Goal: Transaction & Acquisition: Purchase product/service

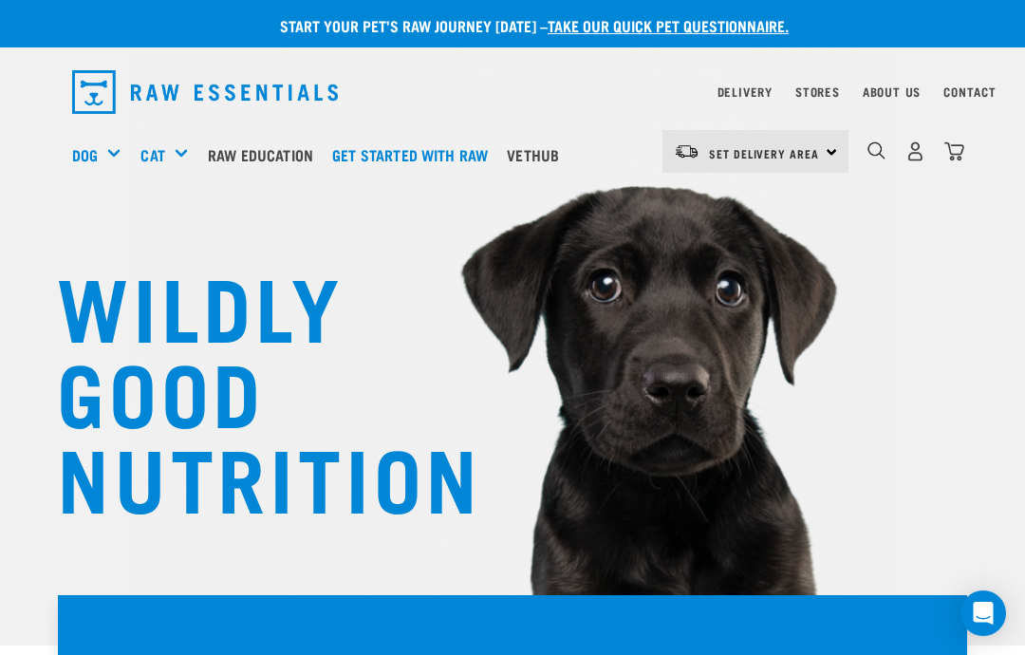
click at [915, 152] on img "dropdown navigation" at bounding box center [916, 151] width 20 height 20
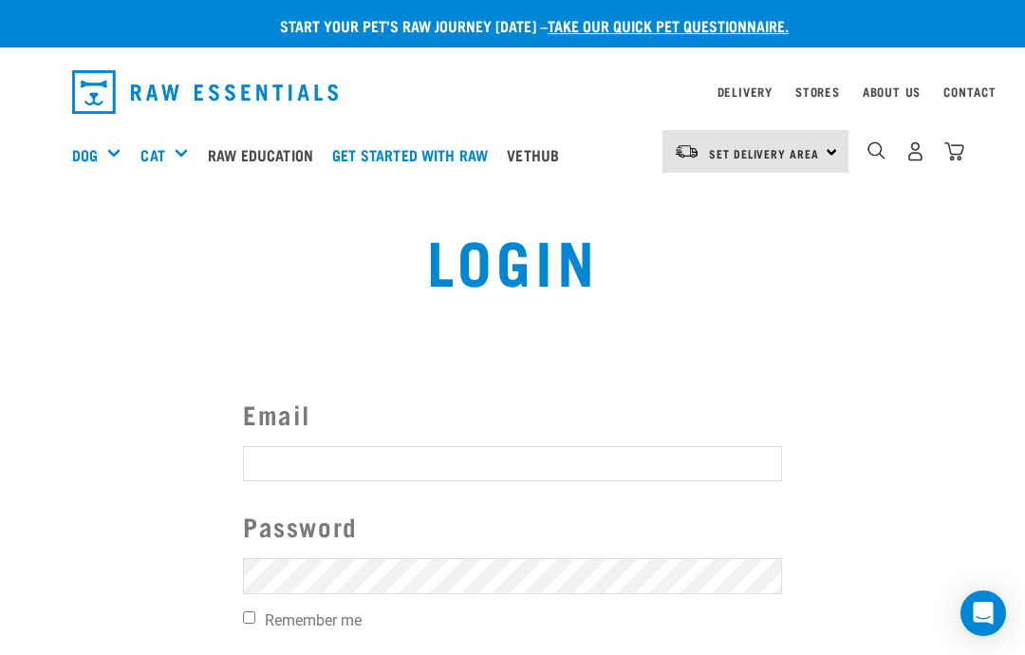
click at [716, 457] on input "Email" at bounding box center [512, 463] width 539 height 34
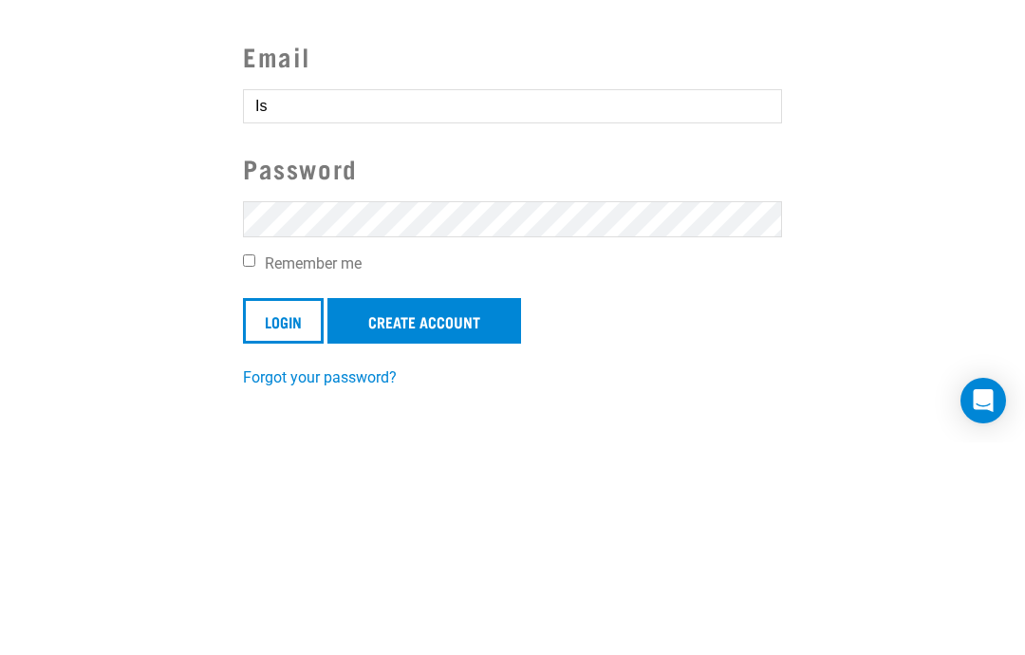
type input "I"
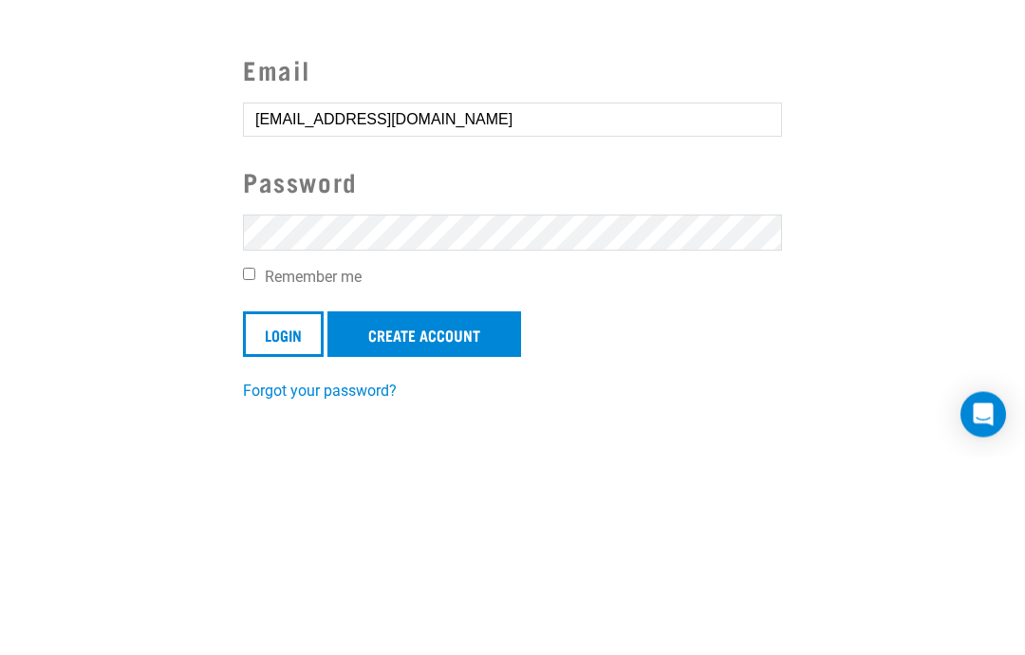
type input "isaacskendra@hotmail.com"
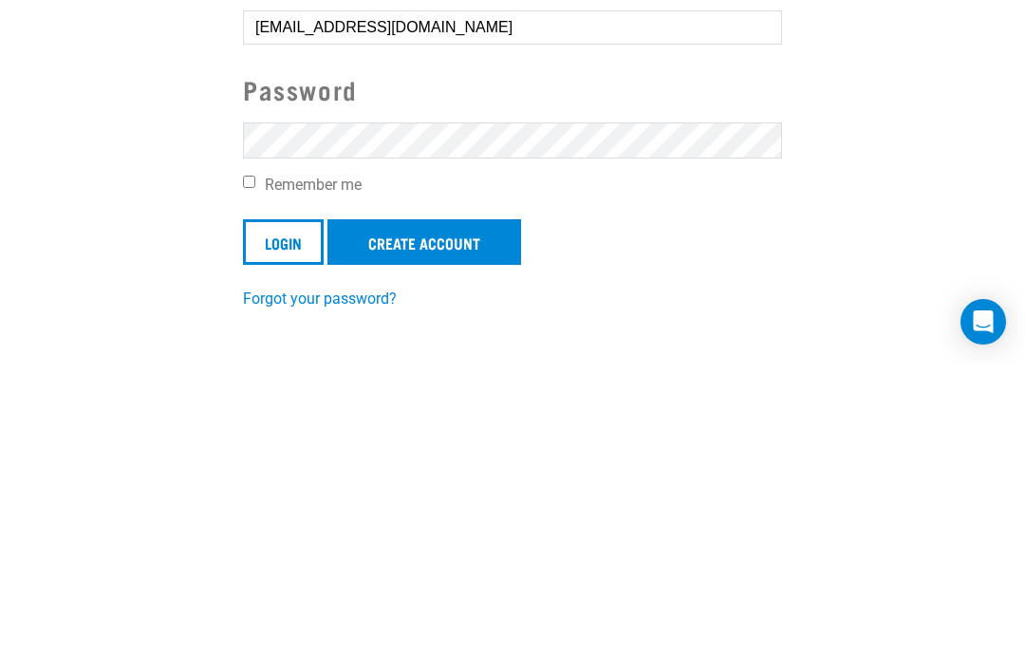
click at [306, 511] on input "Login" at bounding box center [283, 534] width 81 height 46
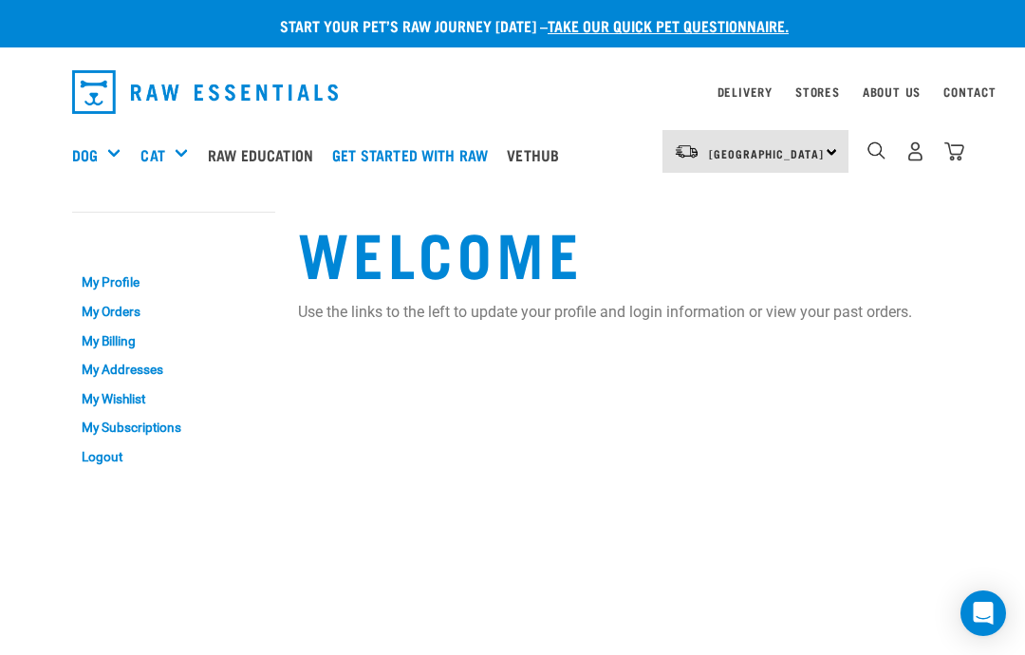
click at [884, 322] on p "Use the links to the left to update your profile and login information or view …" at bounding box center [625, 312] width 655 height 23
click at [0, 0] on div "Mixes & Minces" at bounding box center [0, 0] width 0 height 0
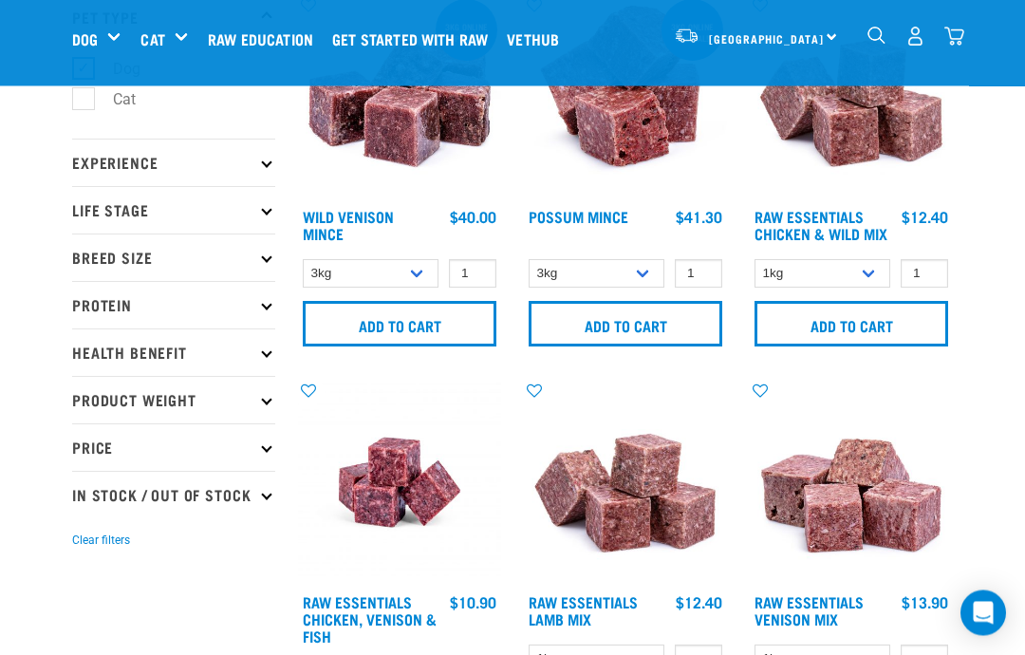
scroll to position [139, 0]
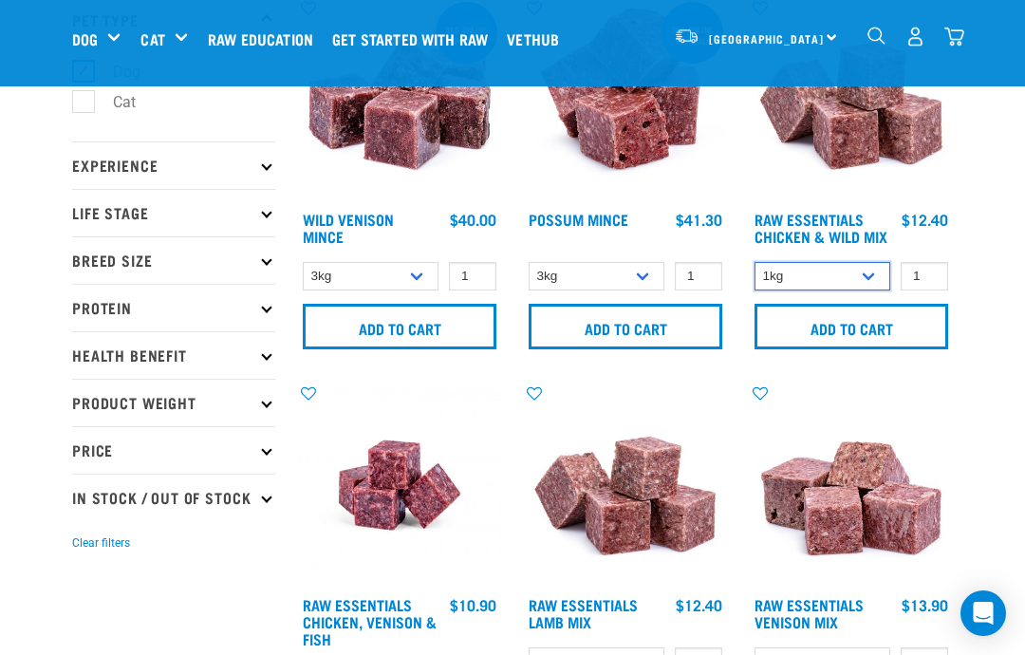
click at [868, 291] on select "1kg 3kg Bulk (10kg)" at bounding box center [823, 276] width 136 height 29
select select "14881"
click at [885, 349] on input "Add to cart" at bounding box center [852, 327] width 194 height 46
click at [890, 349] on input "Add to cart" at bounding box center [852, 327] width 194 height 46
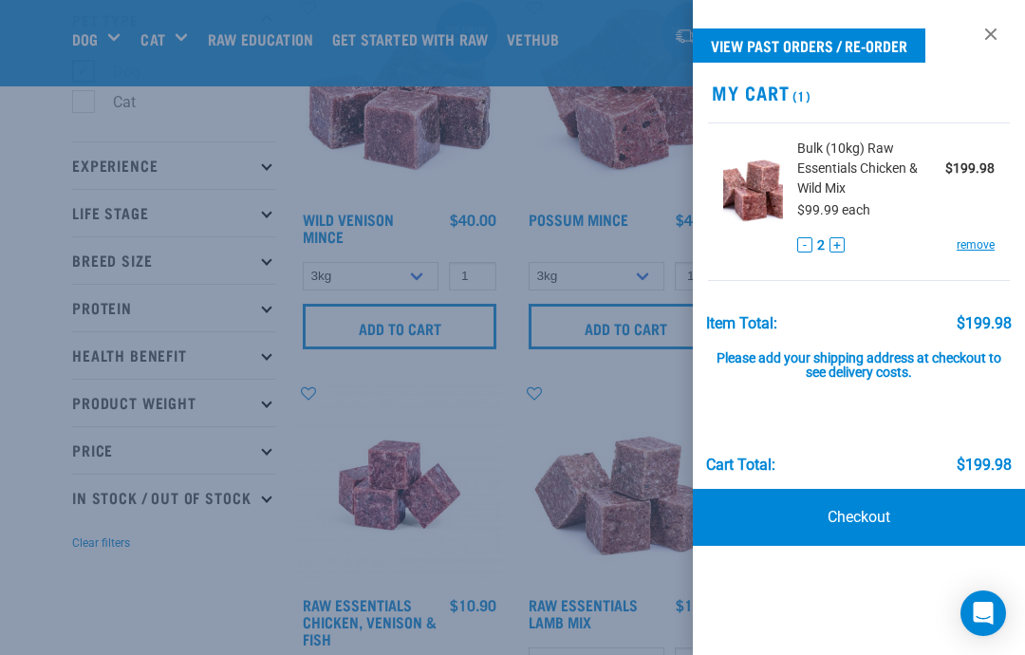
click at [837, 515] on link "Checkout" at bounding box center [859, 517] width 332 height 57
click at [798, 249] on button "-" at bounding box center [804, 244] width 15 height 15
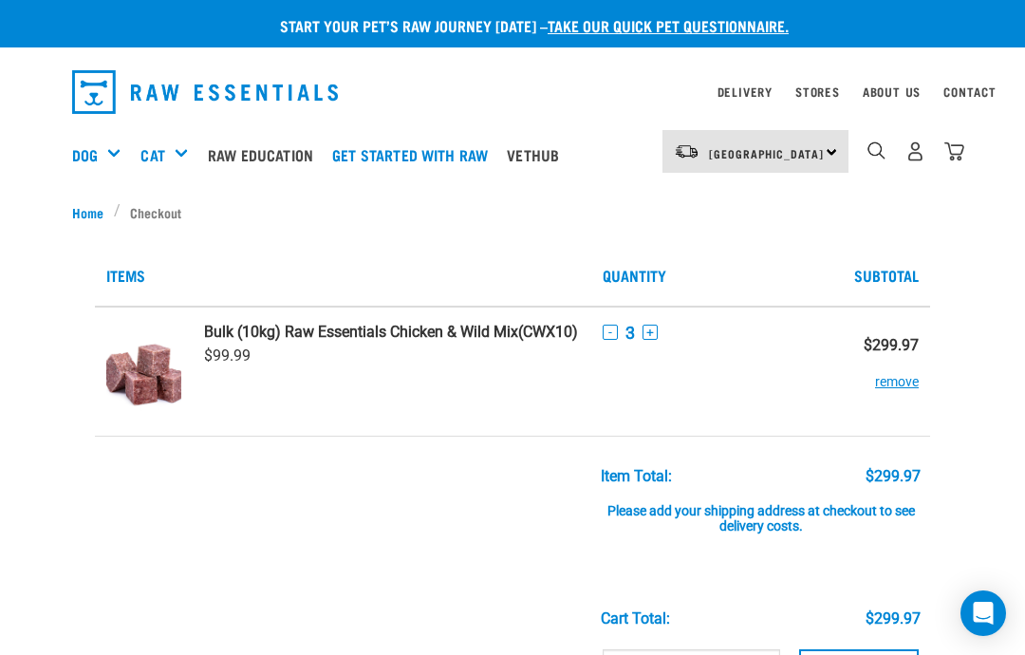
click at [606, 327] on button "-" at bounding box center [610, 332] width 15 height 15
click at [603, 337] on button "-" at bounding box center [610, 332] width 15 height 15
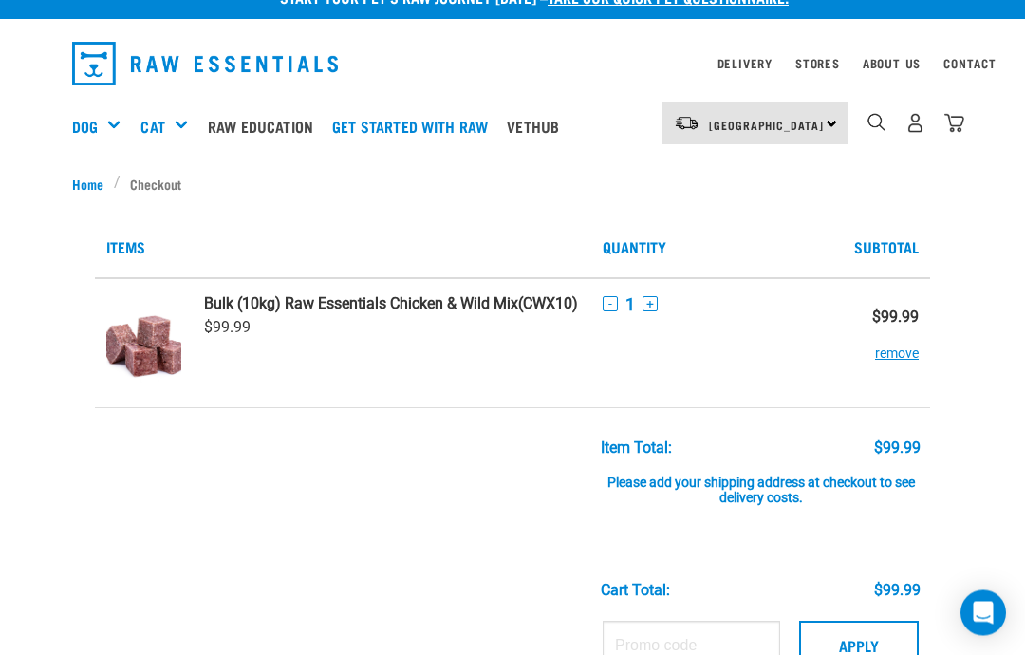
scroll to position [30, 0]
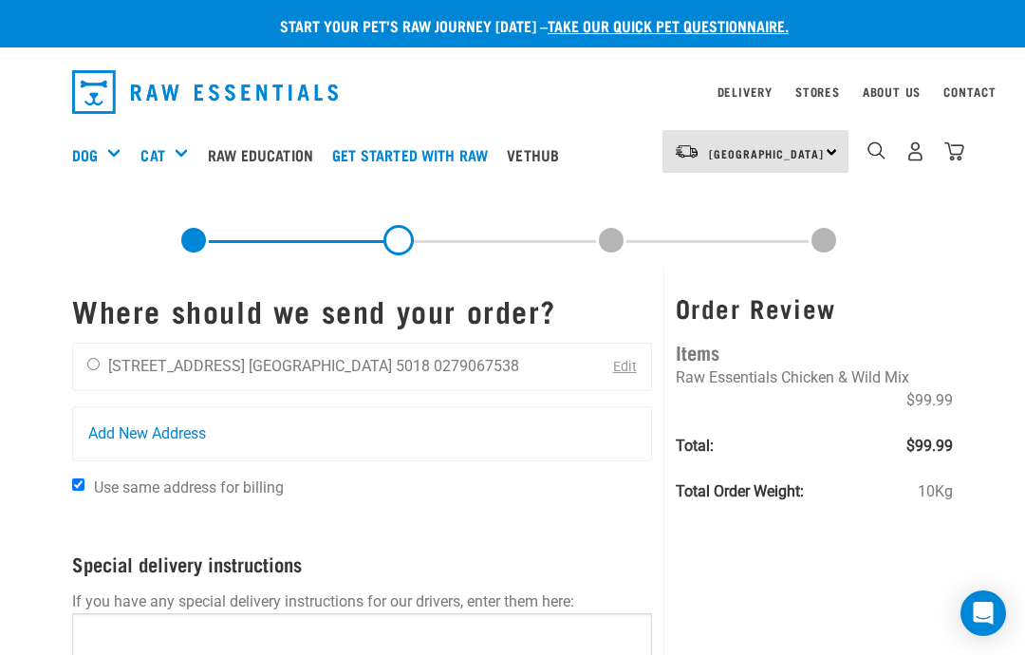
click at [90, 358] on input "radio" at bounding box center [93, 364] width 12 height 12
radio input "true"
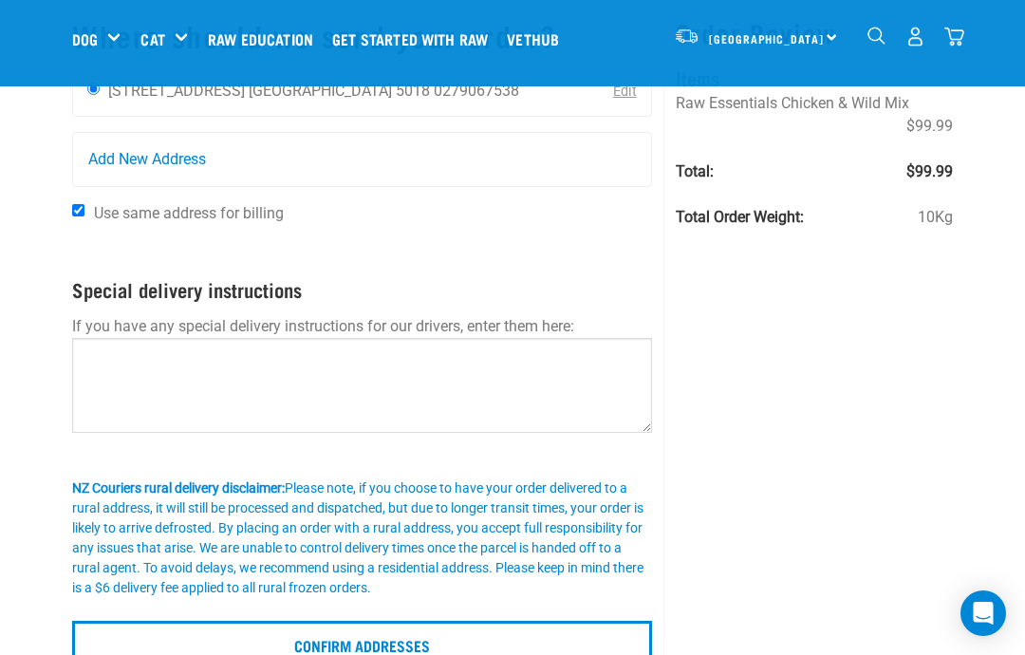
scroll to position [133, 0]
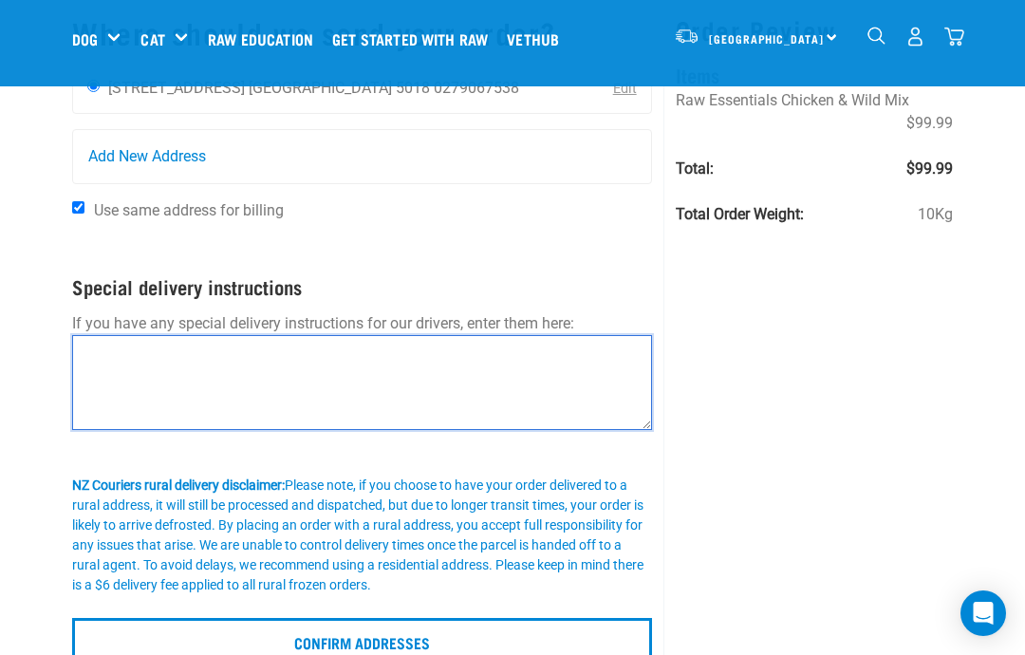
click at [119, 378] on textarea at bounding box center [362, 382] width 580 height 95
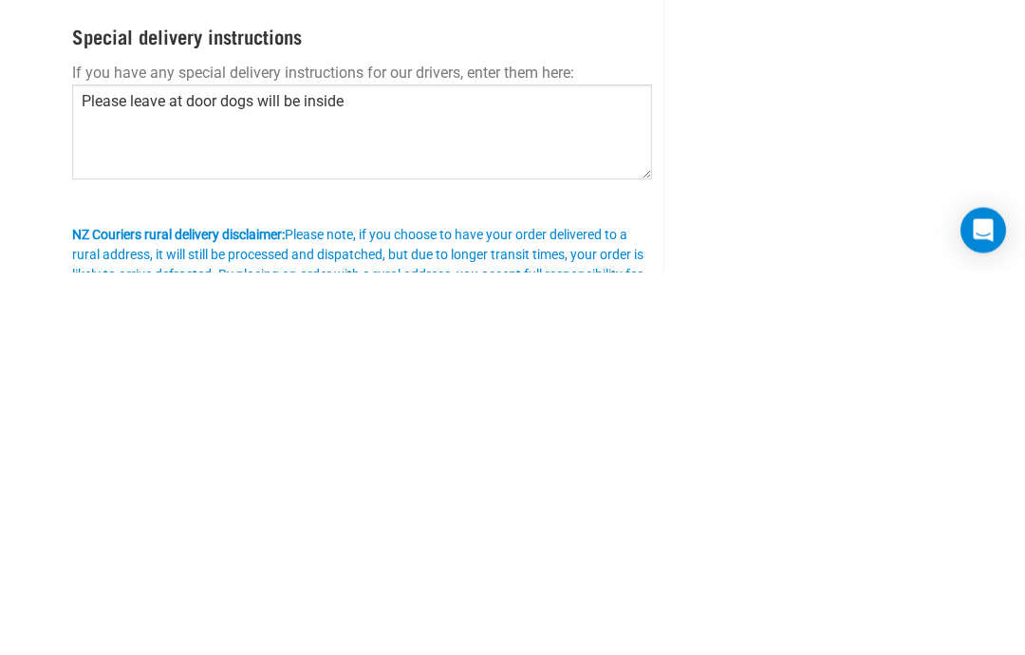
scroll to position [384, 0]
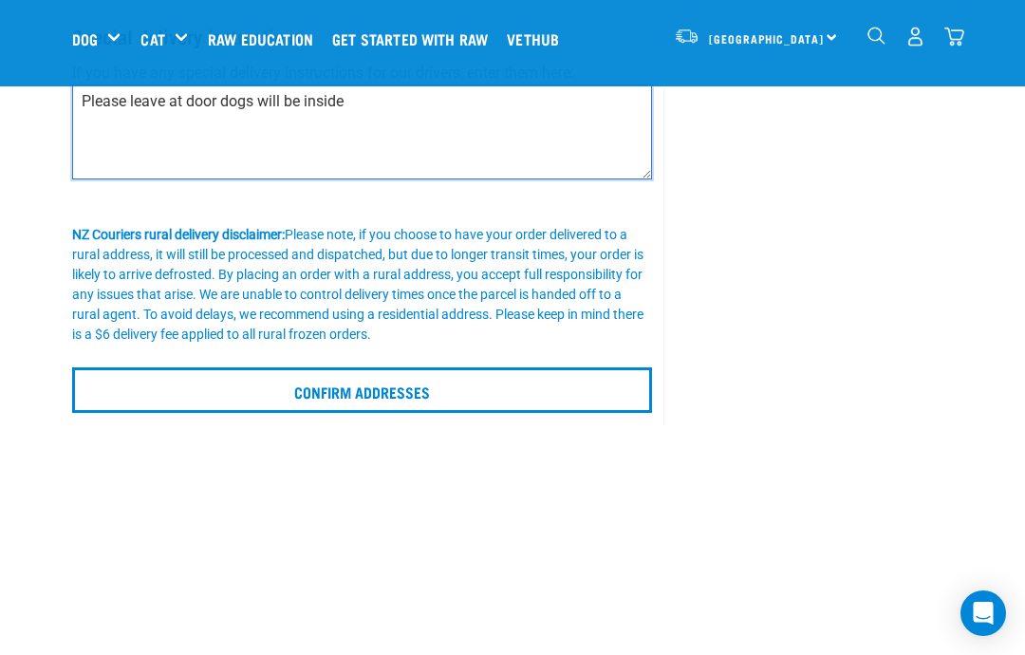
type textarea "Please leave at door dogs will be inside"
click at [148, 404] on input "Confirm addresses" at bounding box center [362, 390] width 580 height 46
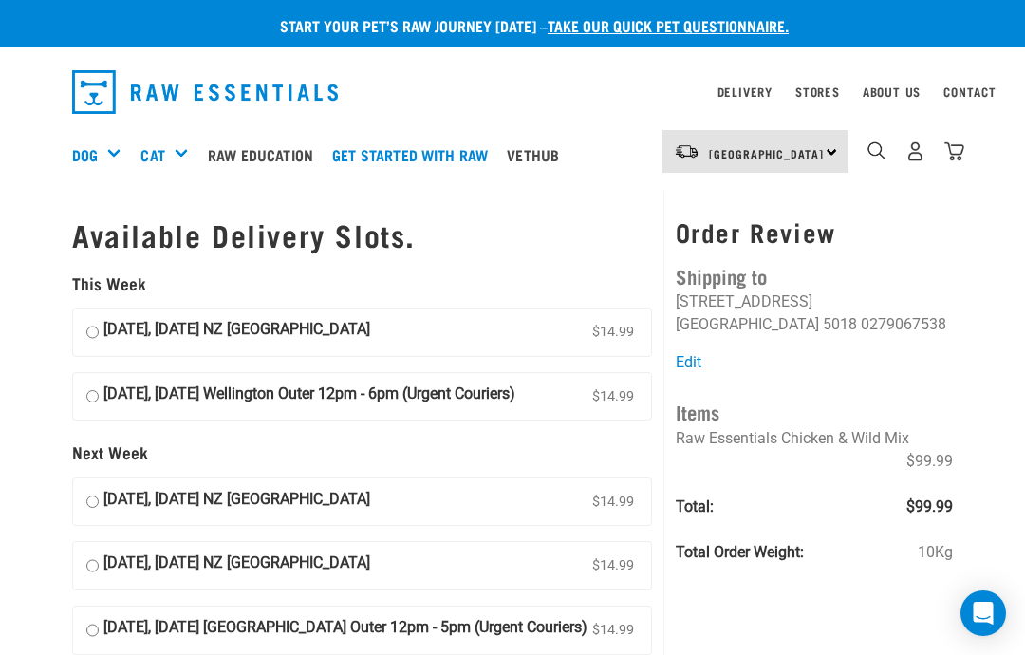
click at [99, 328] on input "12 September, Friday NZ Couriers North Island $14.99" at bounding box center [92, 332] width 12 height 28
radio input "true"
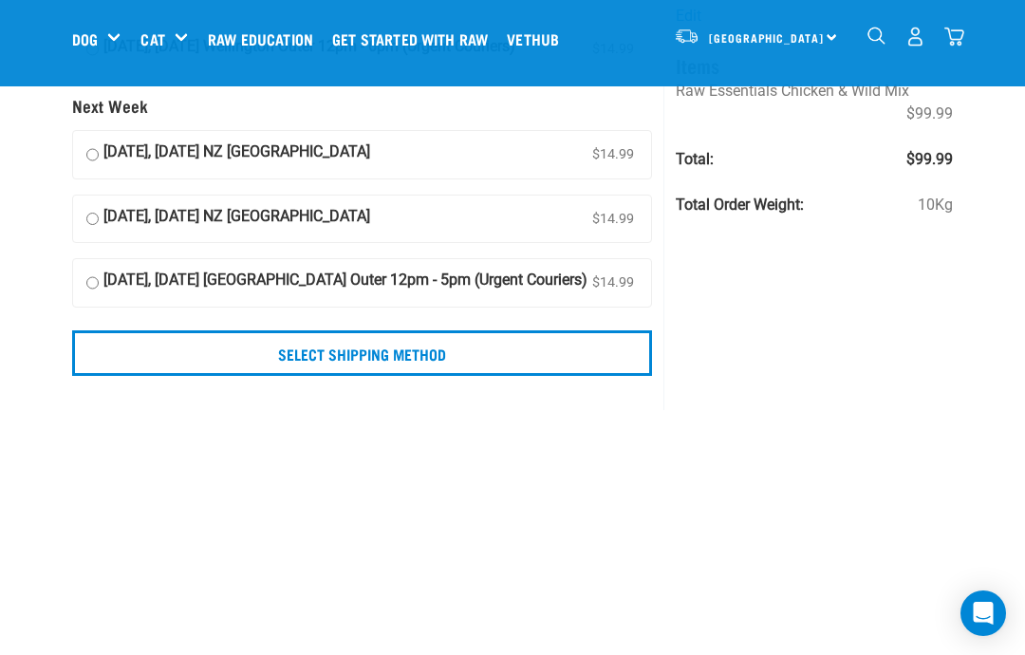
scroll to position [211, 0]
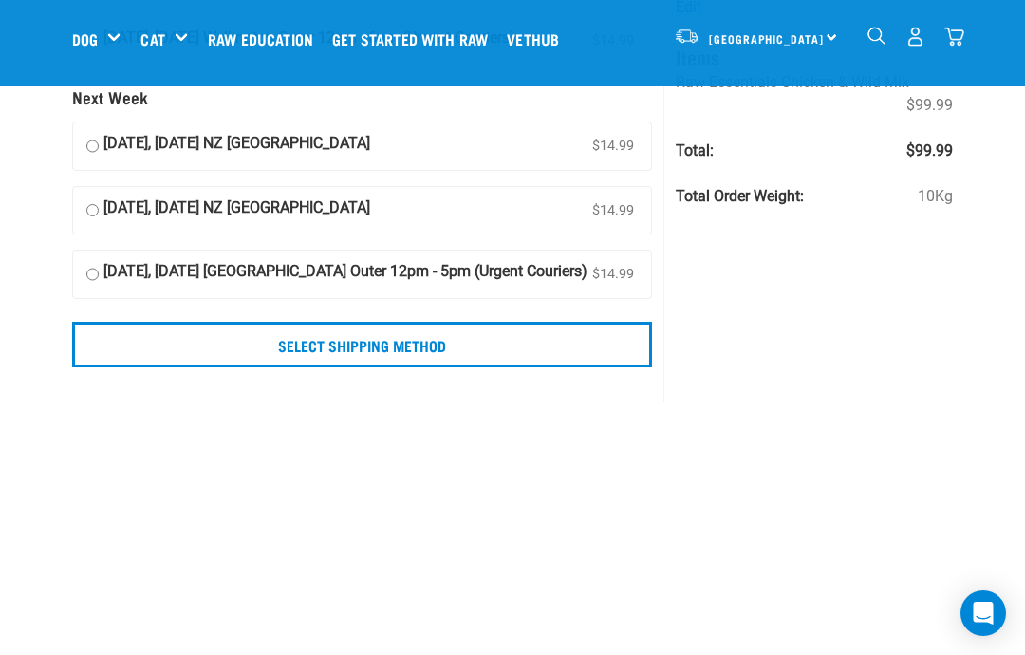
click at [109, 367] on input "Select Shipping Method" at bounding box center [362, 345] width 580 height 46
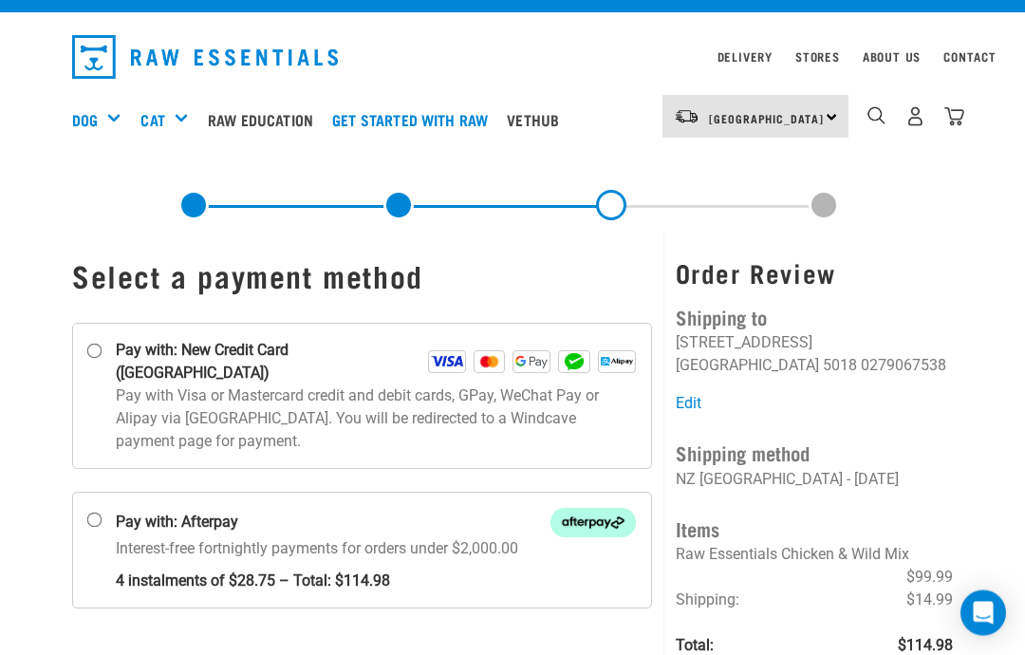
scroll to position [38, 0]
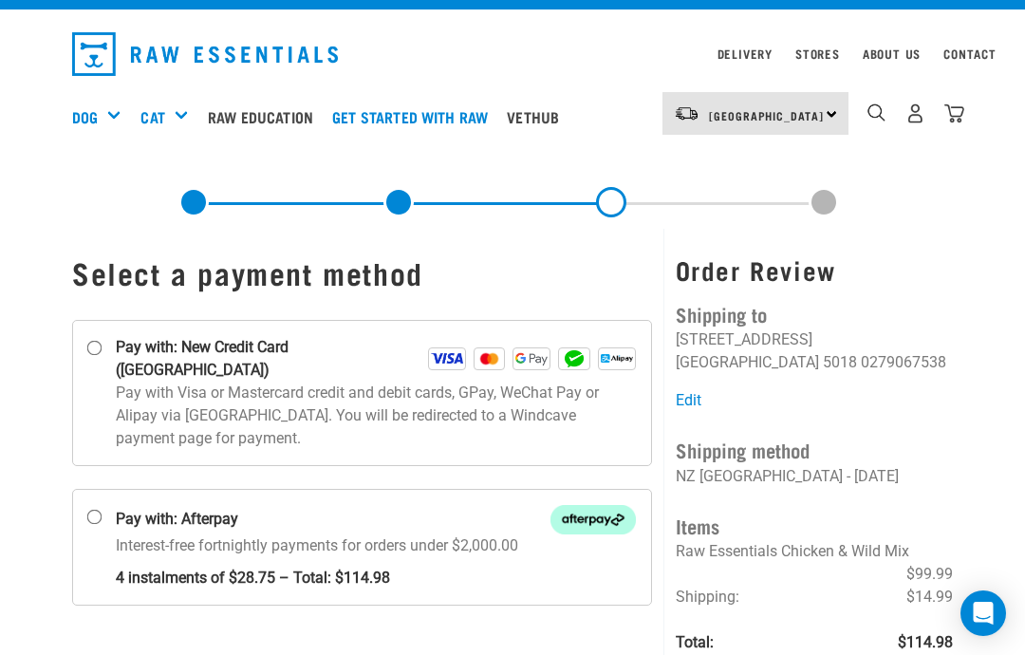
click at [88, 356] on input "Pay with: New Credit Card ([GEOGRAPHIC_DATA])" at bounding box center [94, 348] width 15 height 15
radio input "true"
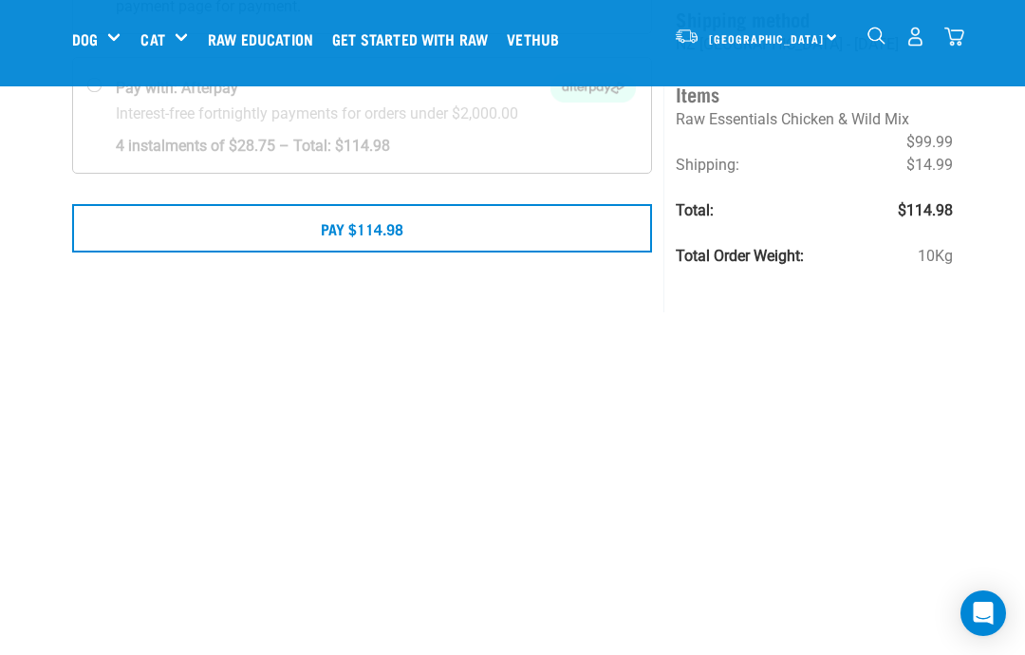
scroll to position [346, 0]
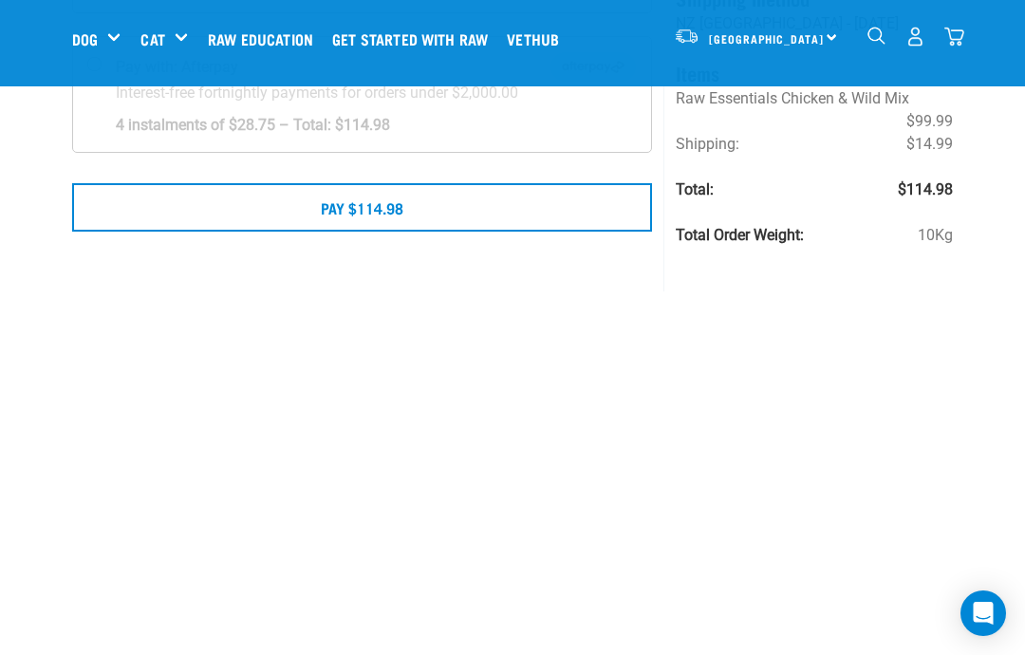
click at [561, 183] on button "Pay $114.98" at bounding box center [362, 206] width 580 height 47
